Goal: Information Seeking & Learning: Stay updated

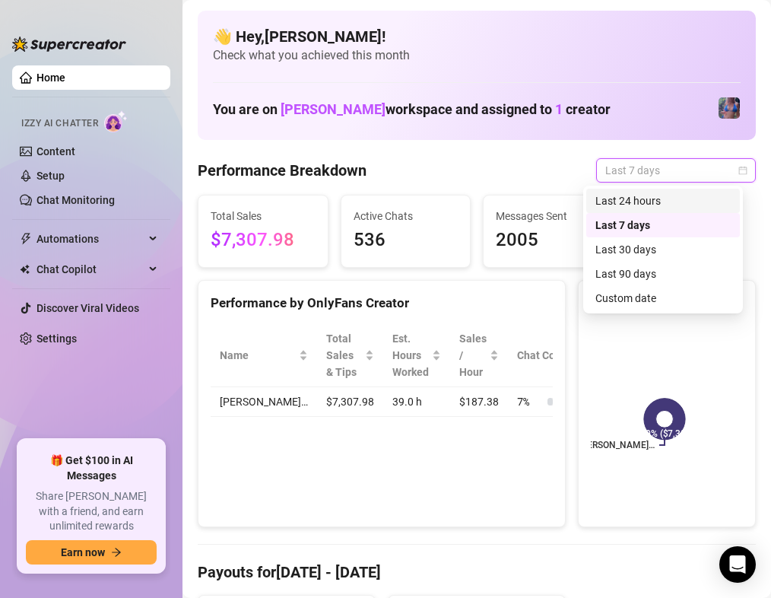
click at [652, 192] on div "Last 24 hours" at bounding box center [662, 200] width 135 height 17
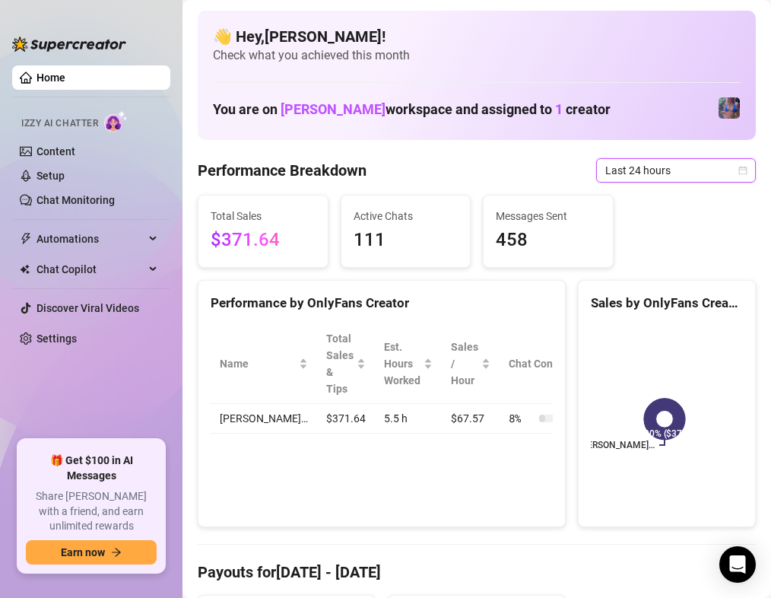
click at [666, 171] on span "Last 24 hours" at bounding box center [675, 170] width 141 height 23
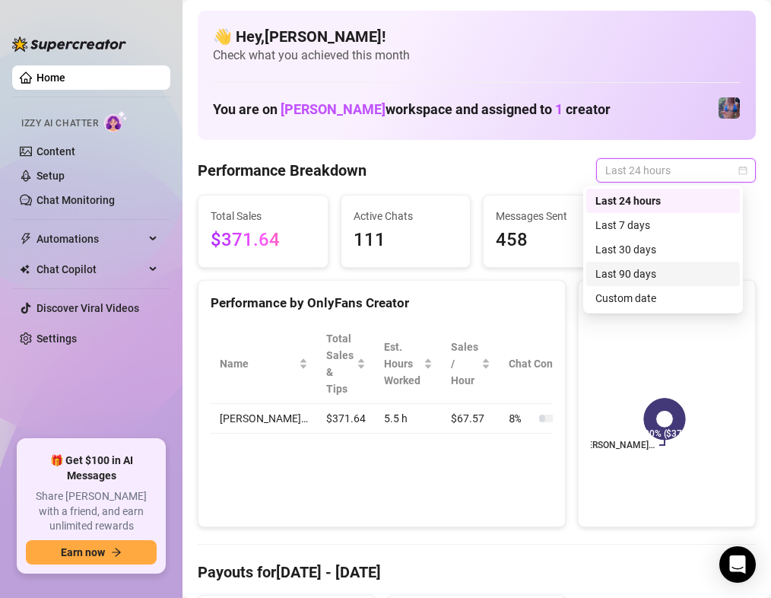
click at [636, 275] on div "Last 90 days" at bounding box center [662, 273] width 135 height 17
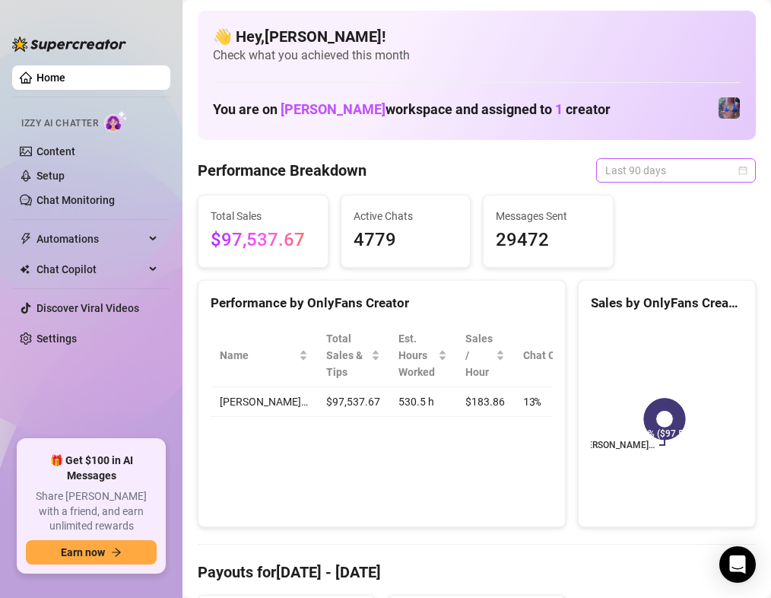
click at [656, 159] on span "Last 90 days" at bounding box center [675, 170] width 141 height 23
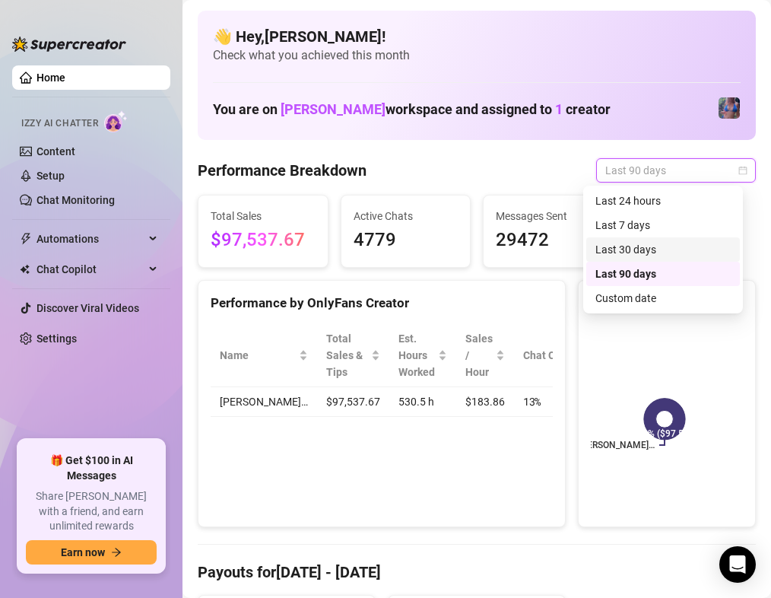
click at [643, 241] on div "Last 30 days" at bounding box center [662, 249] width 135 height 17
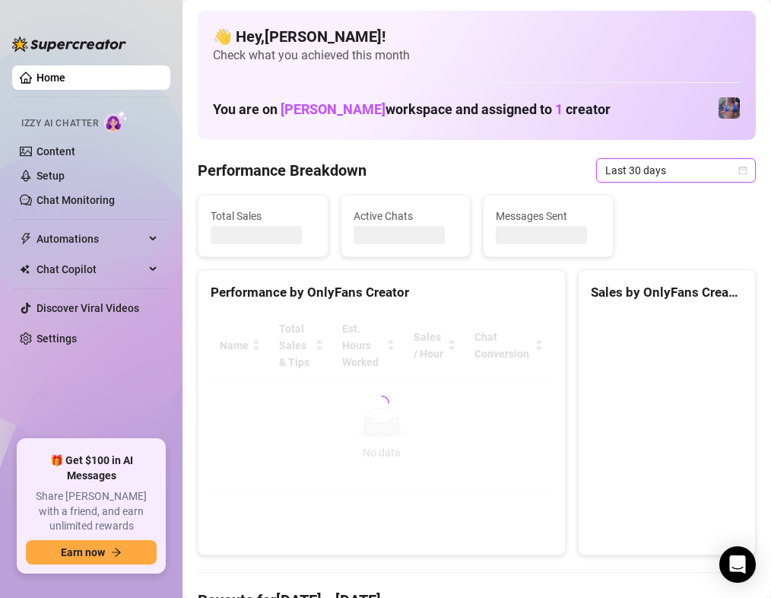
click at [649, 171] on span "Last 30 days" at bounding box center [675, 170] width 141 height 23
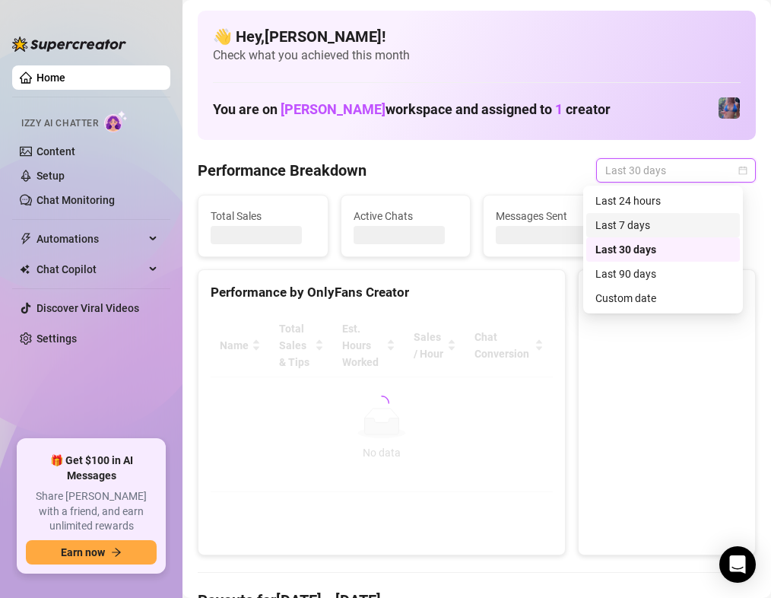
click at [640, 224] on div "Last 7 days" at bounding box center [662, 225] width 135 height 17
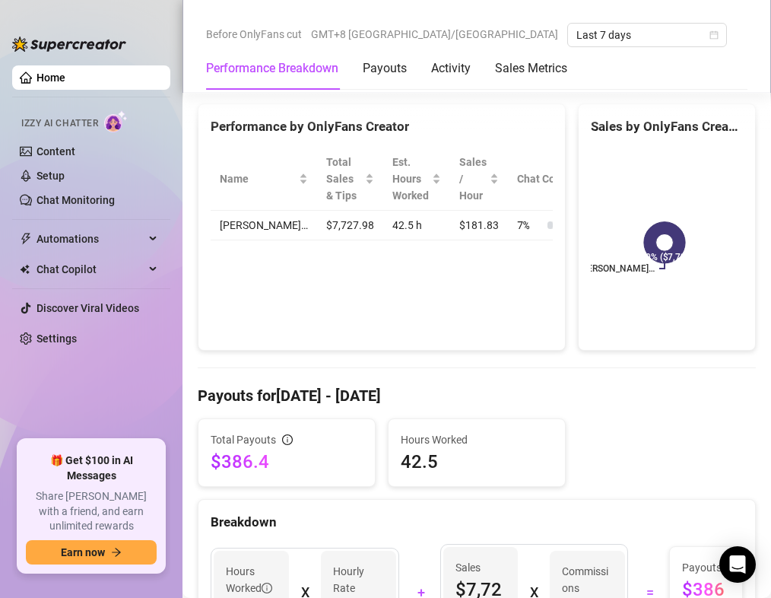
scroll to position [152, 0]
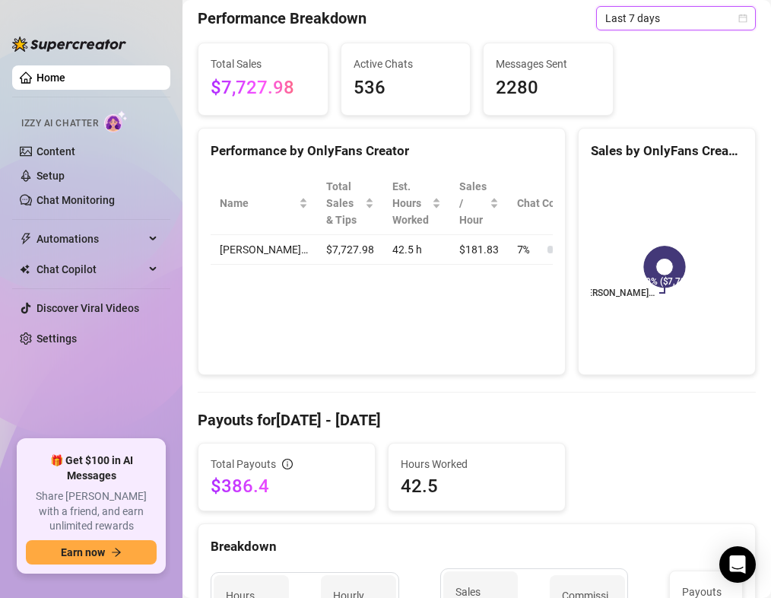
click at [703, 15] on span "Last 7 days" at bounding box center [675, 18] width 141 height 23
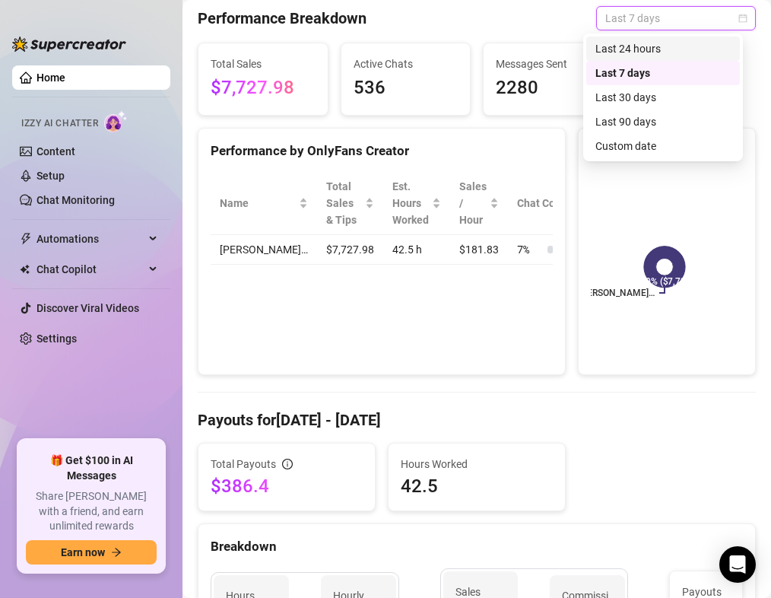
click at [667, 49] on div "Last 24 hours" at bounding box center [662, 48] width 135 height 17
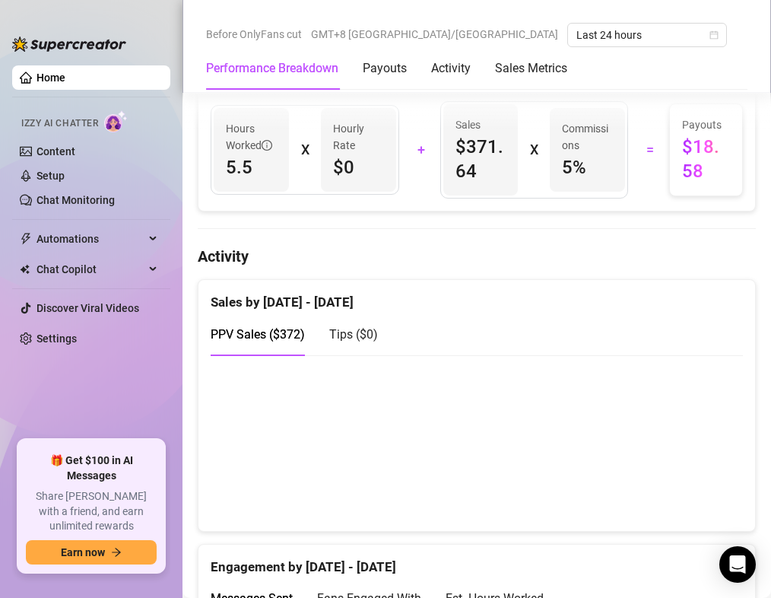
scroll to position [163, 0]
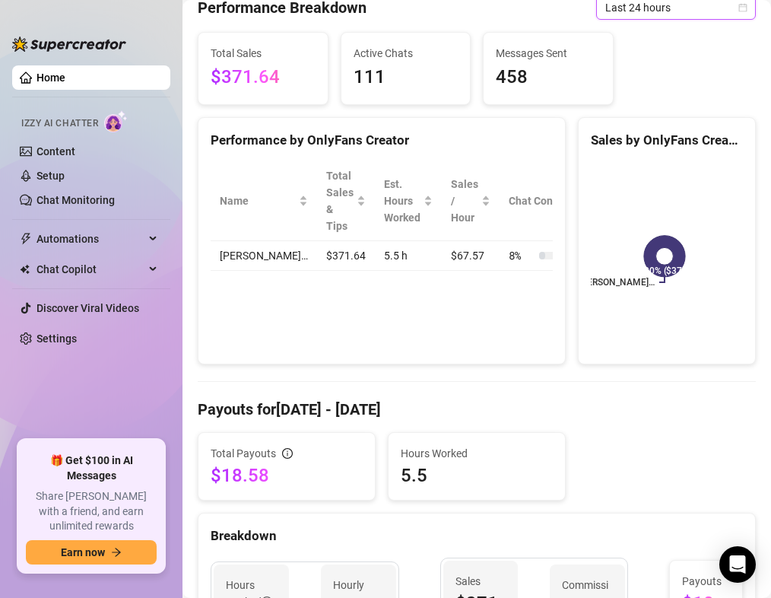
click at [675, 11] on span "Last 24 hours" at bounding box center [675, 7] width 141 height 23
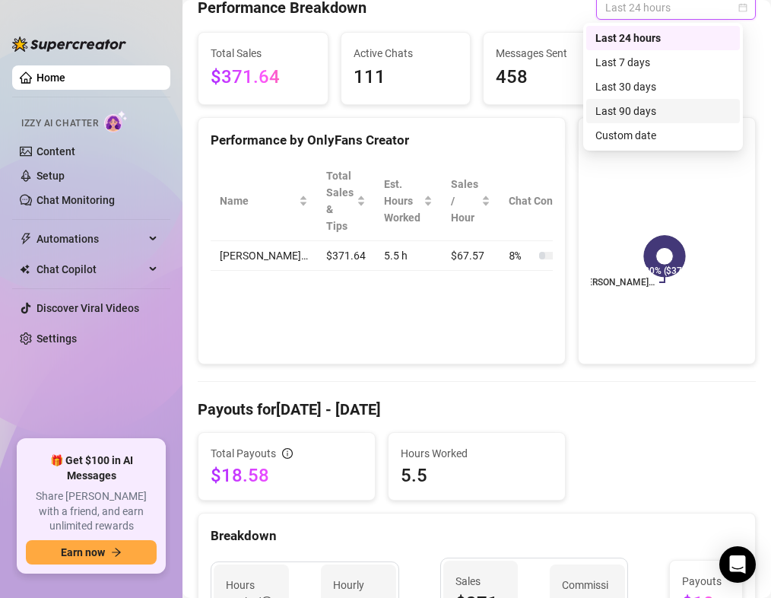
click at [645, 111] on div "Last 90 days" at bounding box center [662, 111] width 135 height 17
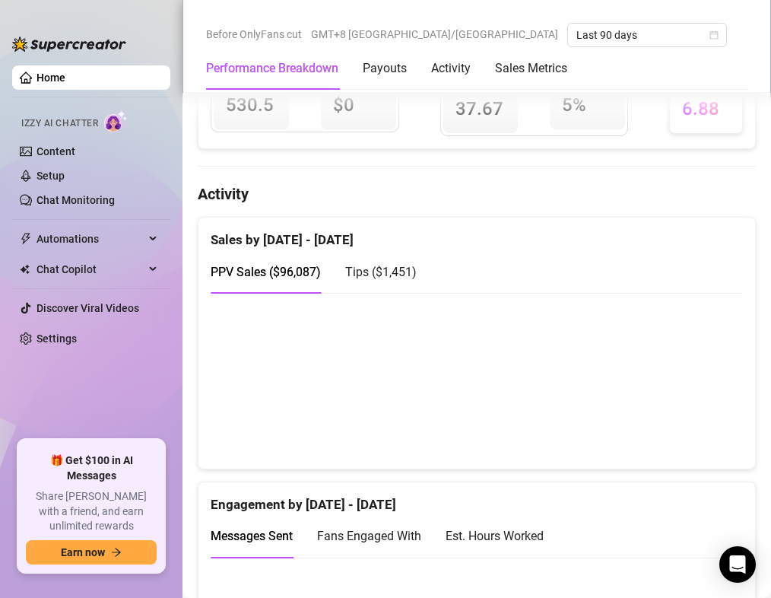
scroll to position [684, 0]
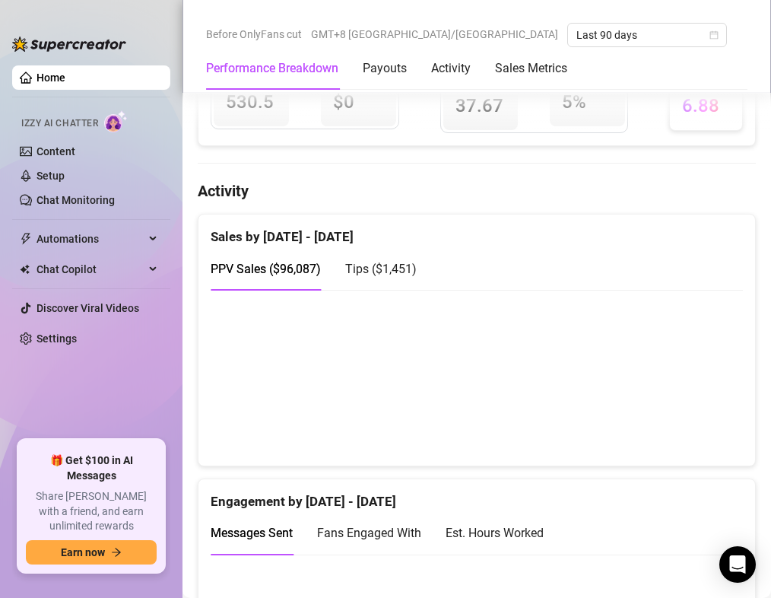
click at [723, 192] on h4 "Activity" at bounding box center [477, 190] width 558 height 21
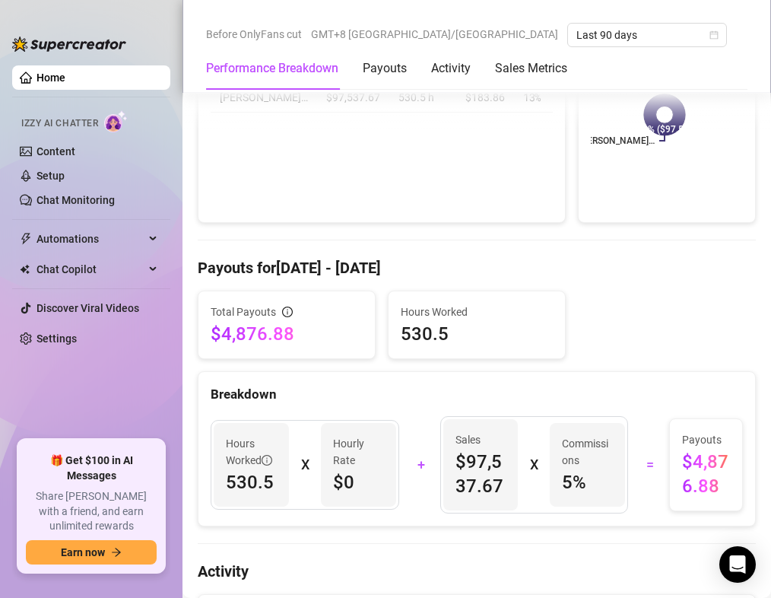
scroll to position [0, 0]
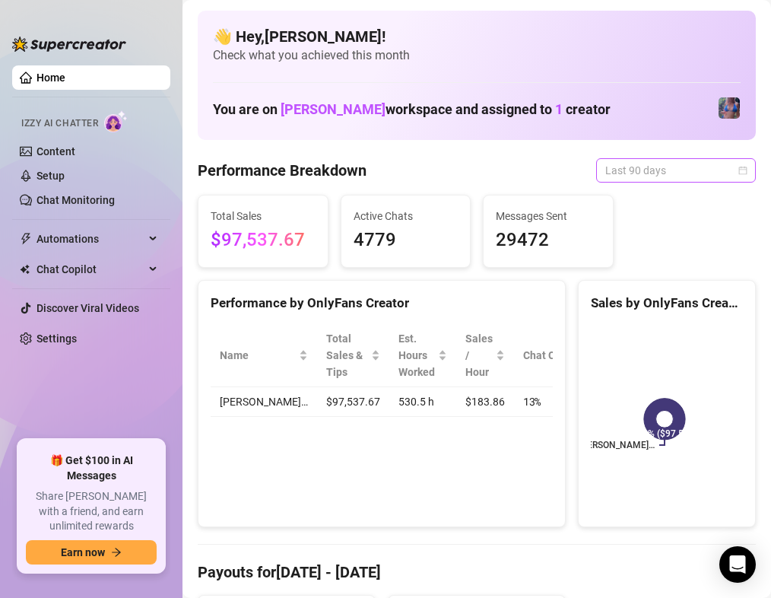
click at [659, 167] on span "Last 90 days" at bounding box center [675, 170] width 141 height 23
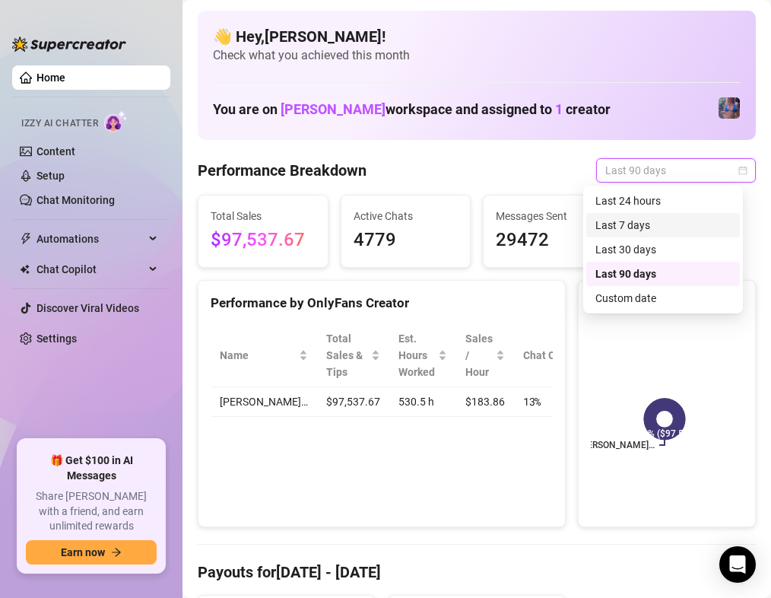
click at [622, 234] on div "Last 7 days" at bounding box center [663, 225] width 154 height 24
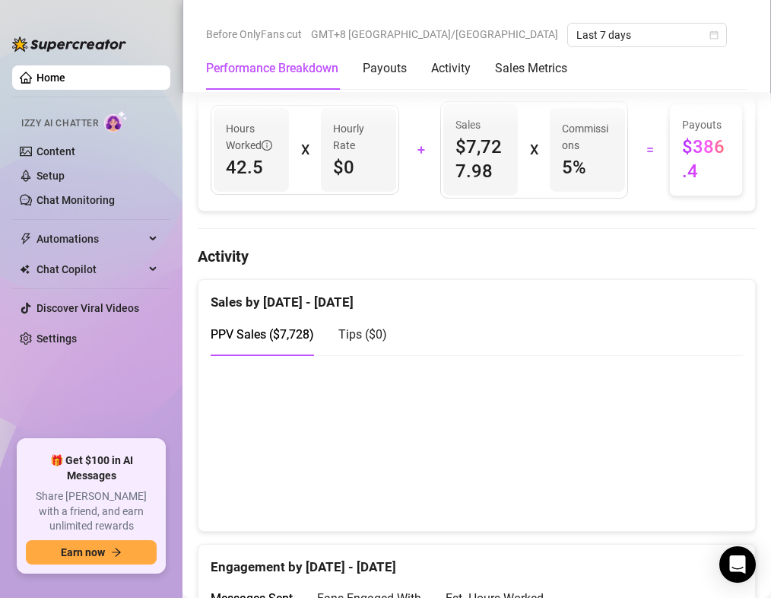
scroll to position [761, 0]
